Goal: Check status: Check status

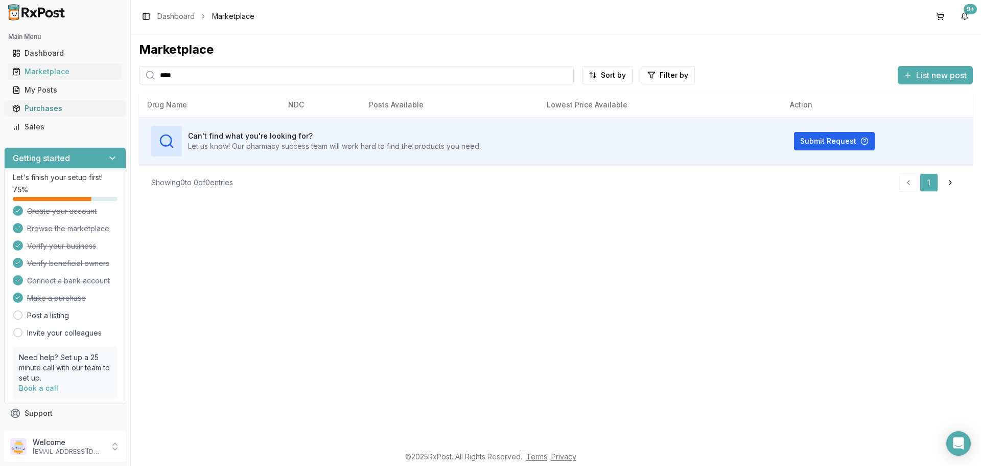
click at [36, 112] on div "Purchases" at bounding box center [65, 108] width 106 height 10
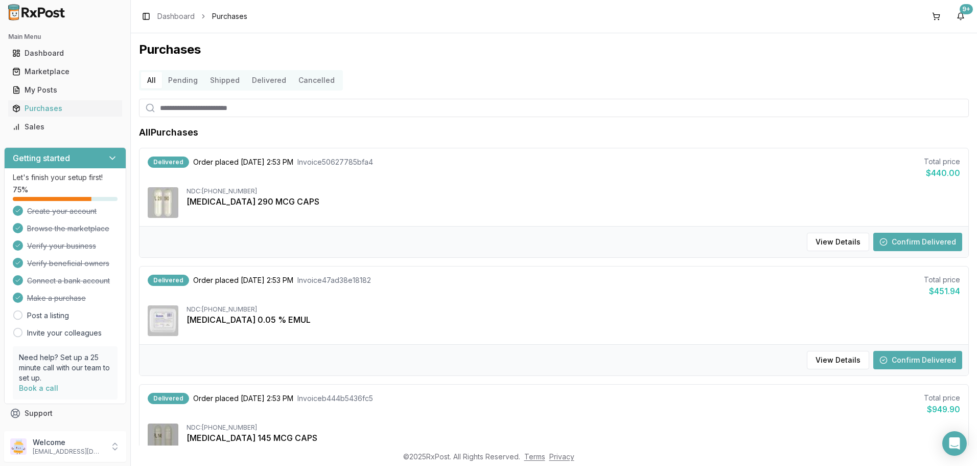
click at [924, 242] on button "Confirm Delivered" at bounding box center [918, 242] width 89 height 18
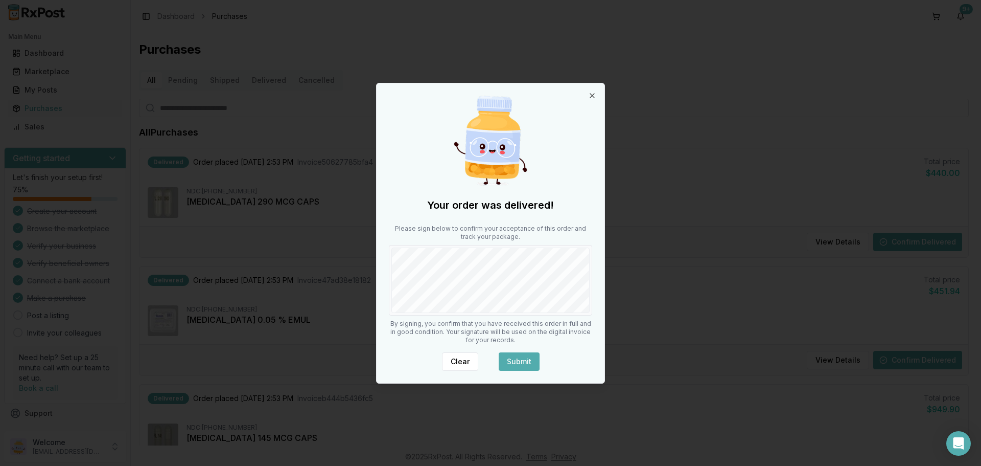
click at [518, 355] on button "Submit" at bounding box center [519, 361] width 41 height 18
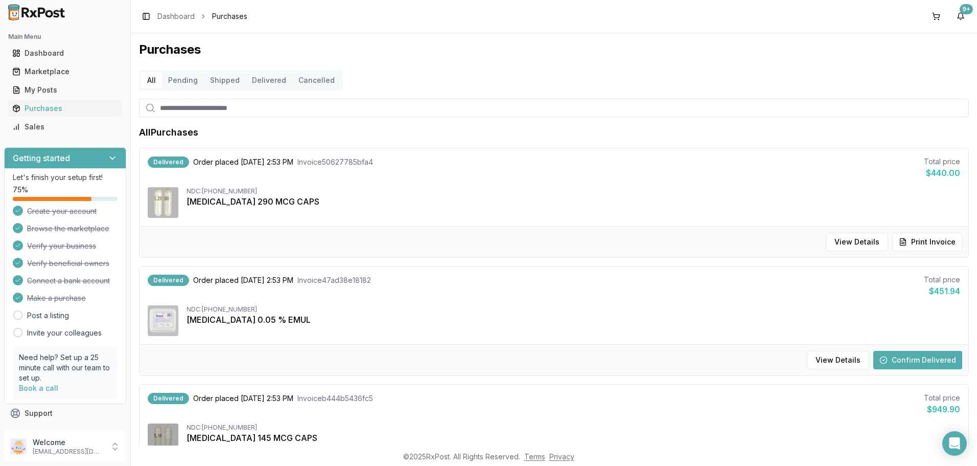
click at [905, 359] on button "Confirm Delivered" at bounding box center [918, 360] width 89 height 18
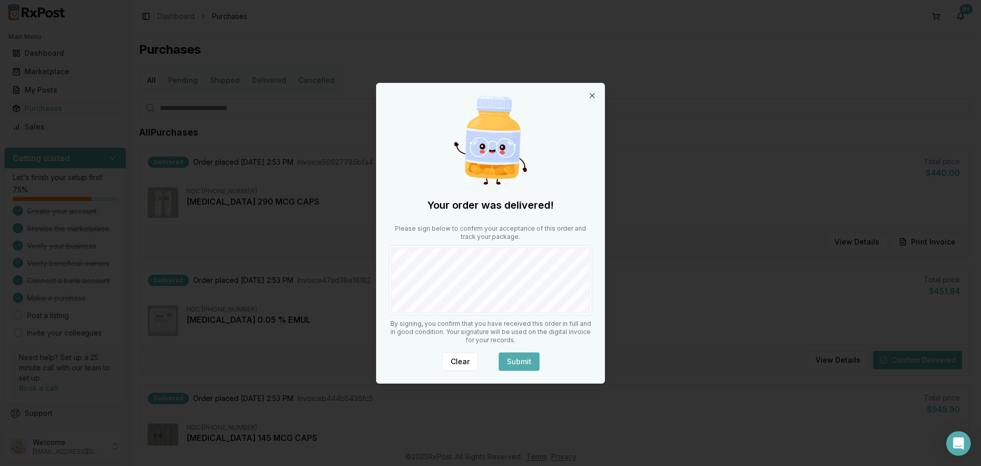
click at [512, 358] on button "Submit" at bounding box center [519, 361] width 41 height 18
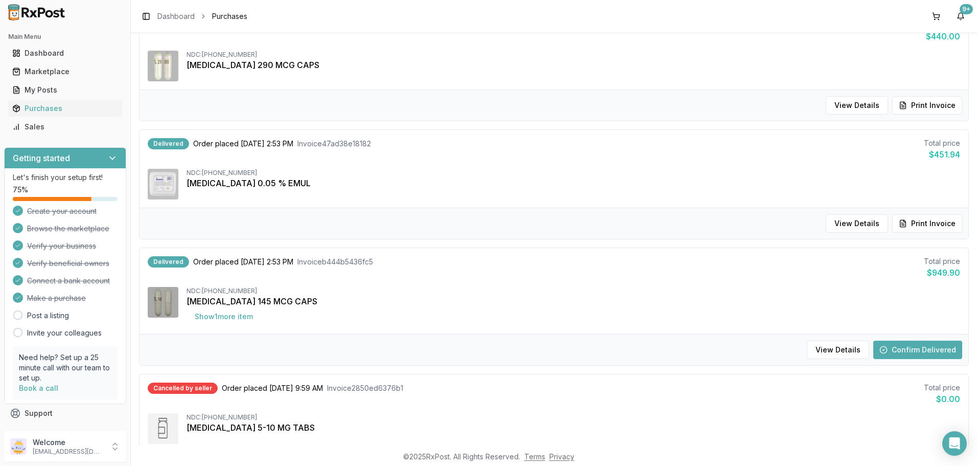
scroll to position [153, 0]
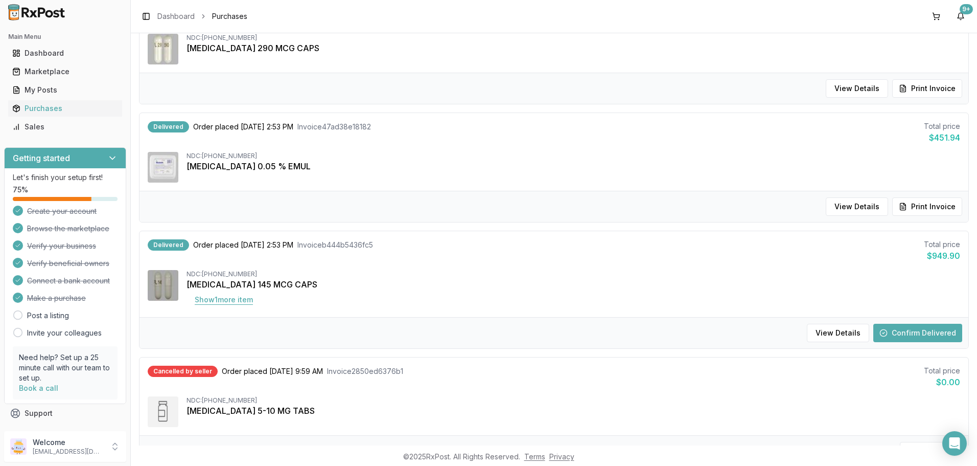
click at [234, 298] on button "Show 1 more item" at bounding box center [224, 299] width 75 height 18
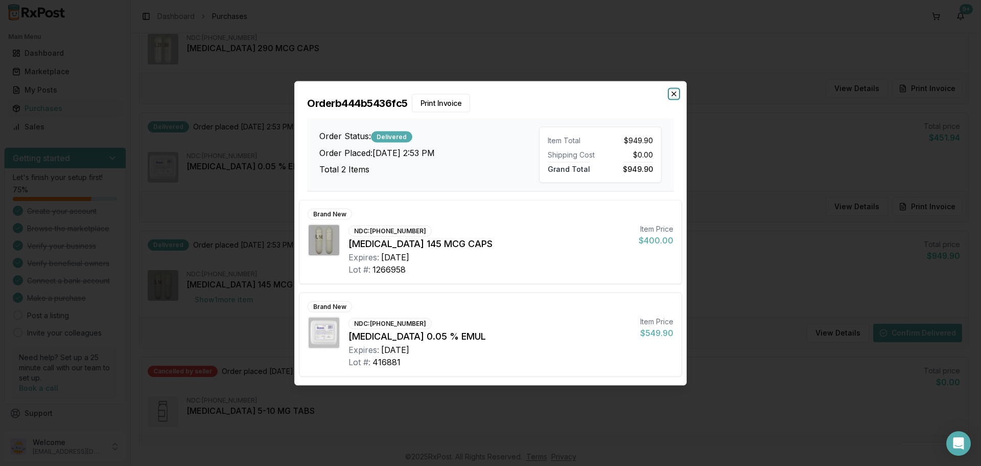
click at [673, 93] on icon "button" at bounding box center [674, 93] width 8 height 8
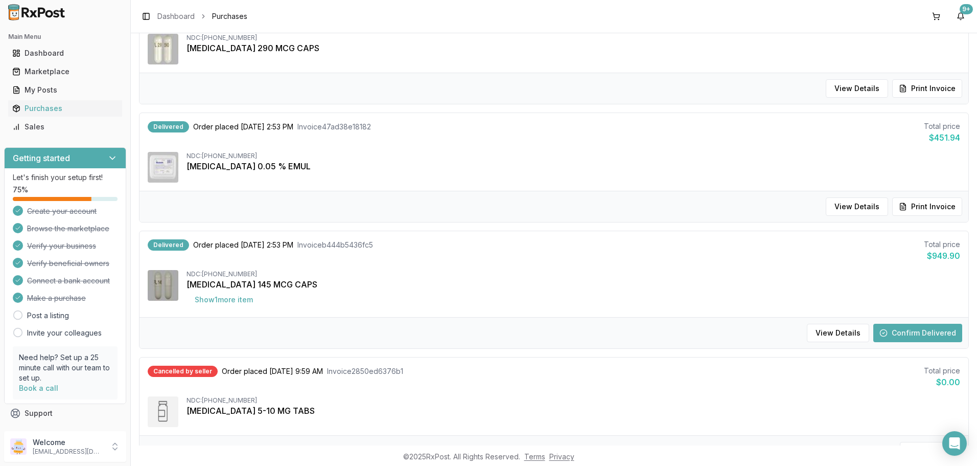
click at [908, 328] on button "Confirm Delivered" at bounding box center [918, 333] width 89 height 18
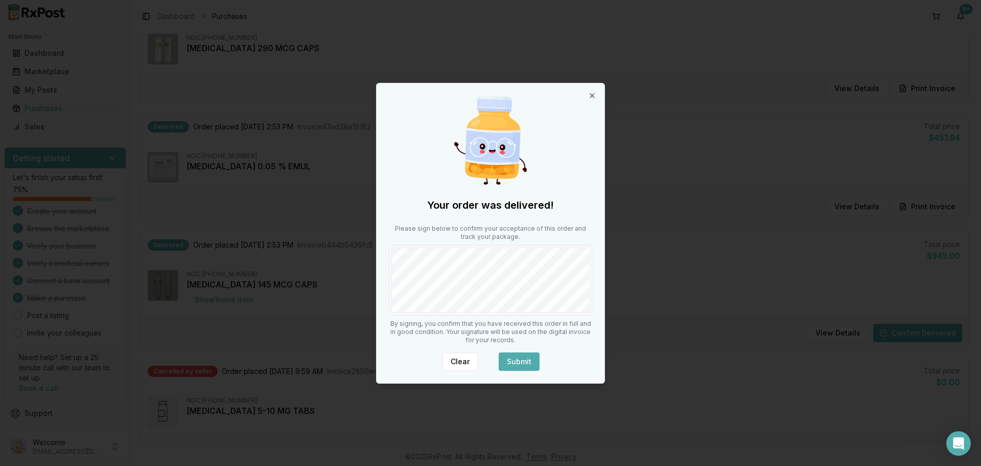
click at [515, 360] on button "Submit" at bounding box center [519, 361] width 41 height 18
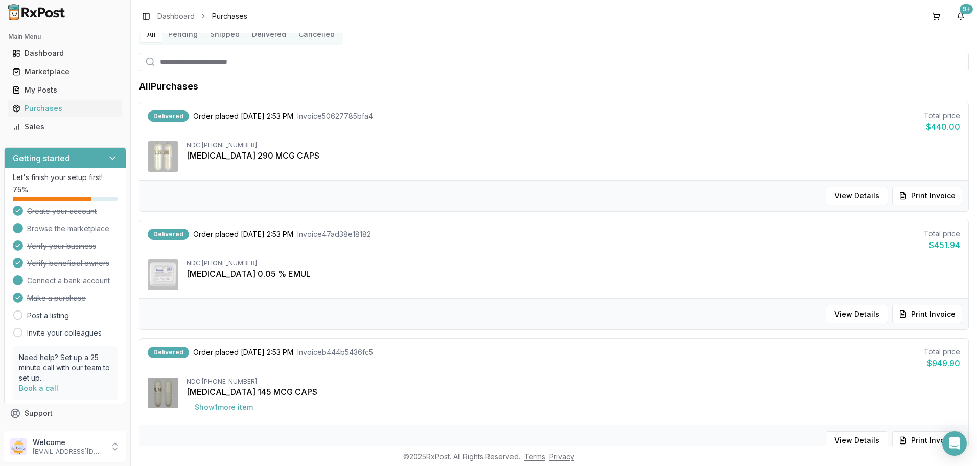
scroll to position [0, 0]
